Goal: Task Accomplishment & Management: Manage account settings

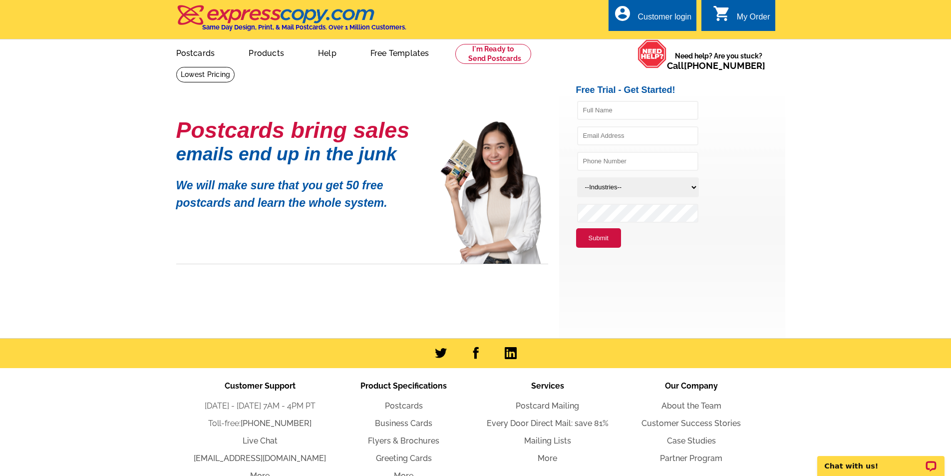
click at [682, 15] on div "Customer login" at bounding box center [665, 19] width 54 height 14
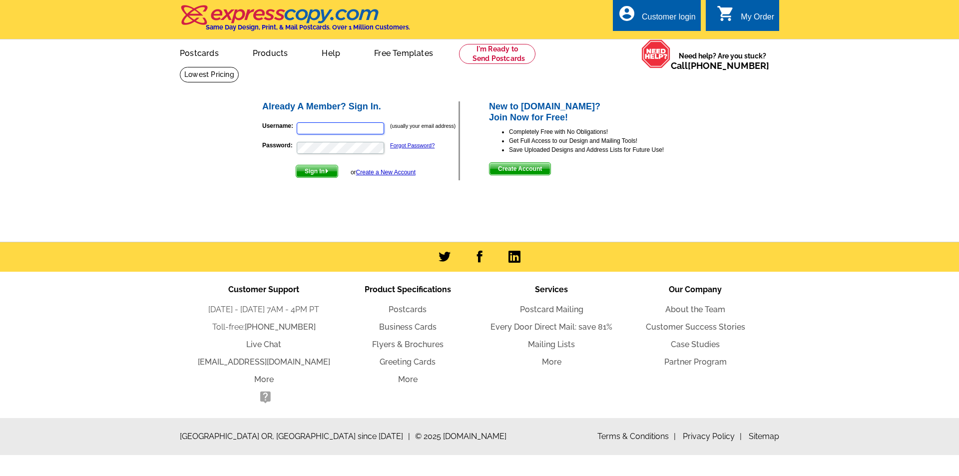
click at [330, 128] on input "Username:" at bounding box center [340, 128] width 87 height 12
type input "[EMAIL_ADDRESS][DOMAIN_NAME]"
click at [296, 165] on button "Sign In" at bounding box center [317, 171] width 42 height 13
